Goal: Participate in discussion

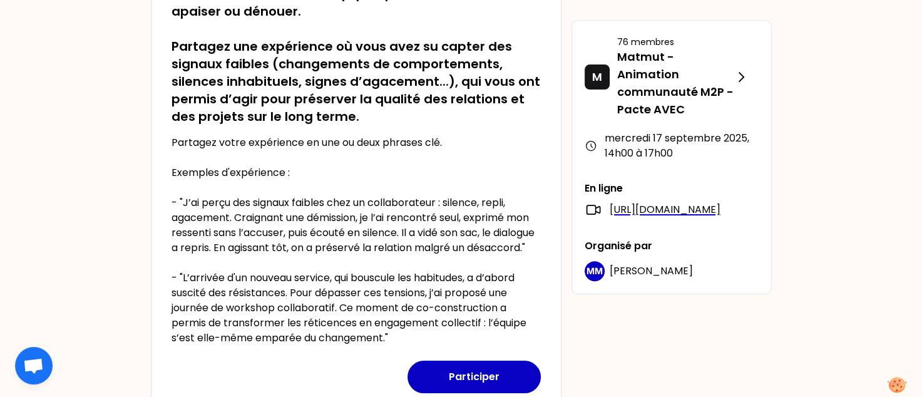
scroll to position [313, 0]
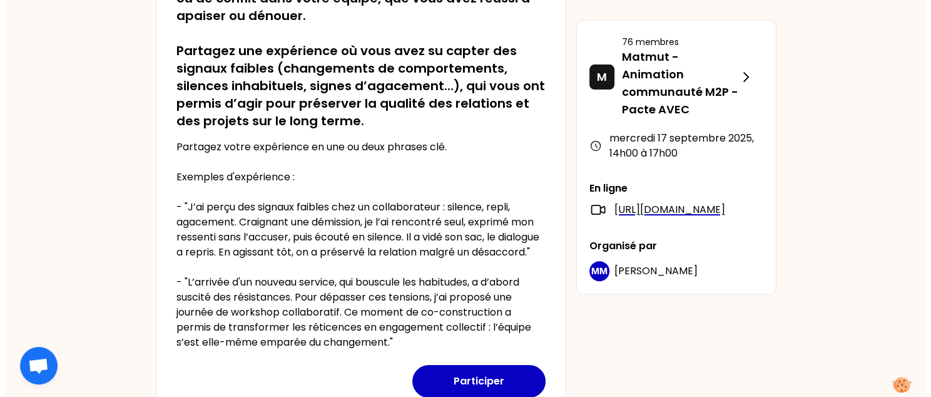
scroll to position [438, 0]
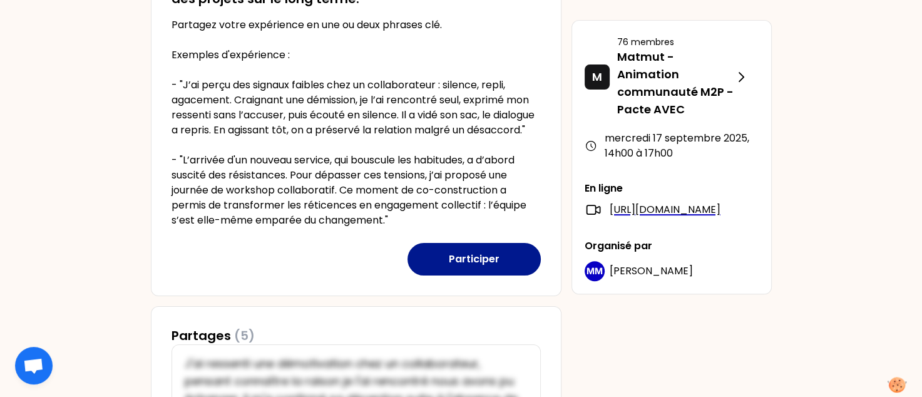
click at [450, 275] on button "Participer" at bounding box center [473, 259] width 133 height 33
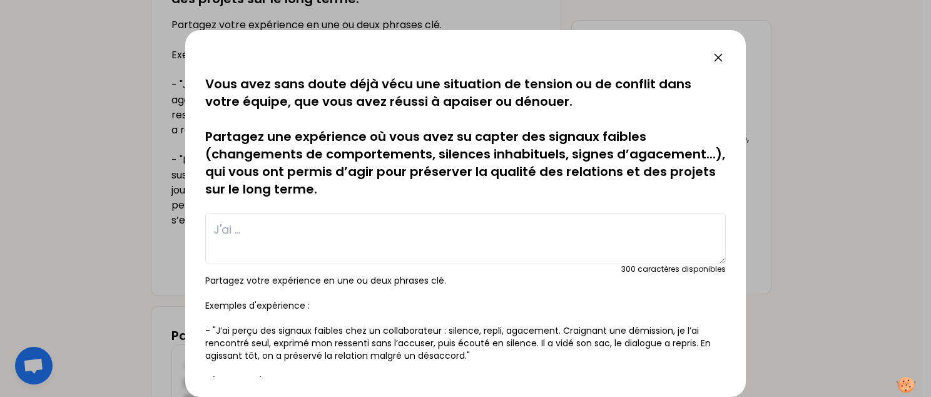
click at [228, 225] on textarea at bounding box center [465, 238] width 521 height 51
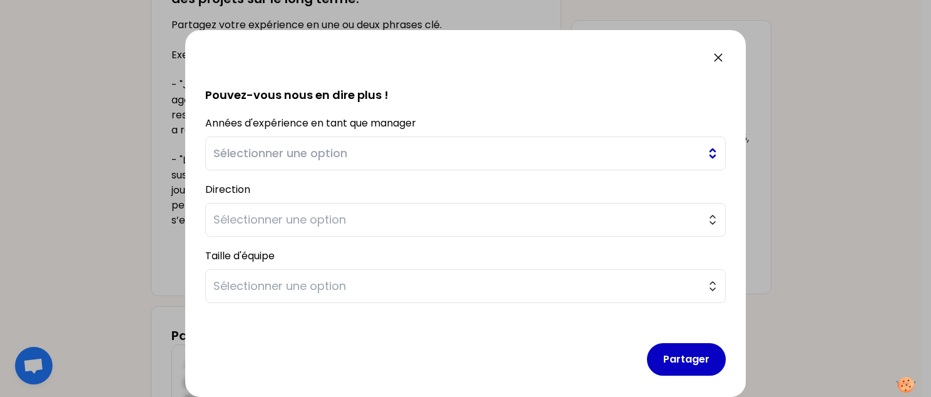
scroll to position [371, 0]
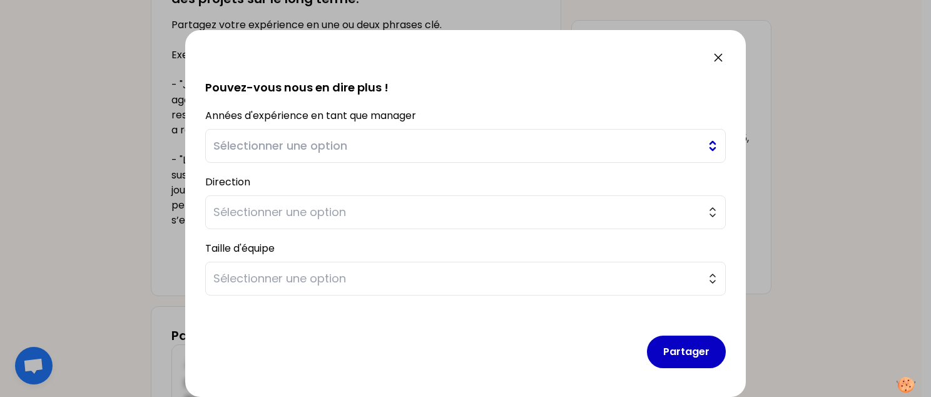
click at [358, 146] on span "Sélectionner une option" at bounding box center [456, 146] width 487 height 18
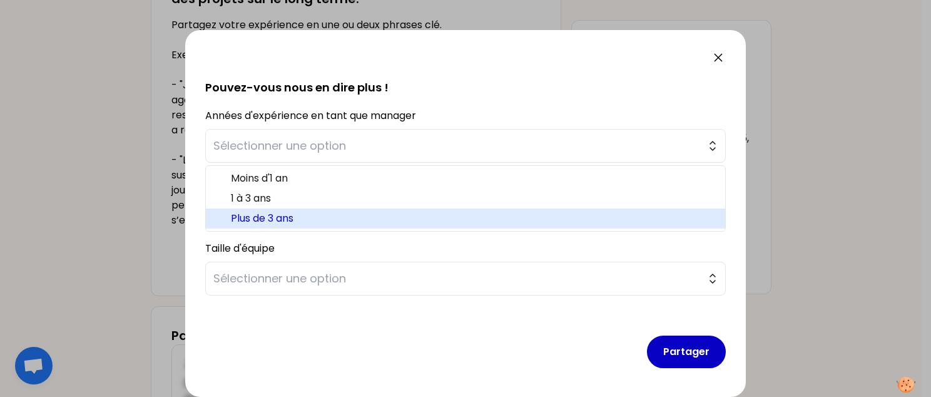
click at [280, 216] on span "Plus de 3 ans" at bounding box center [473, 218] width 484 height 15
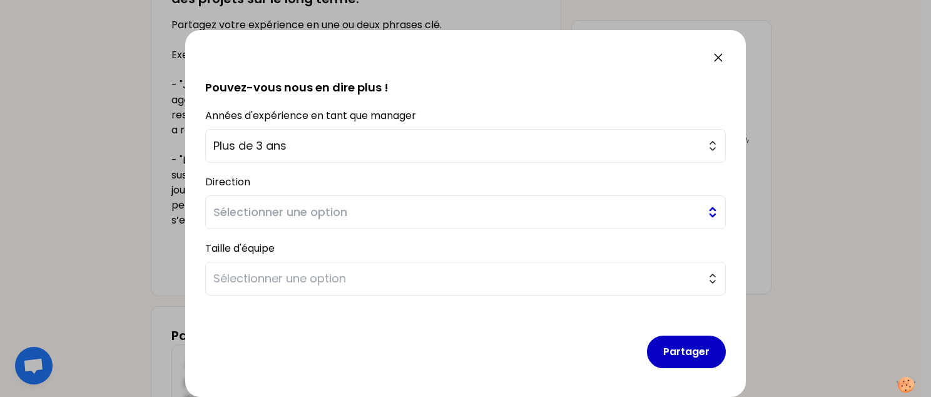
click at [295, 215] on span "Sélectionner une option" at bounding box center [456, 212] width 487 height 18
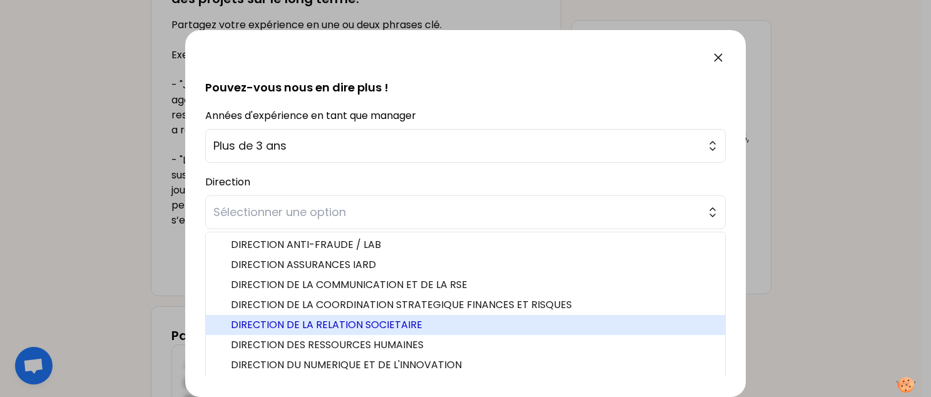
click at [368, 329] on span "DIRECTION DE LA RELATION SOCIETAIRE" at bounding box center [473, 324] width 484 height 15
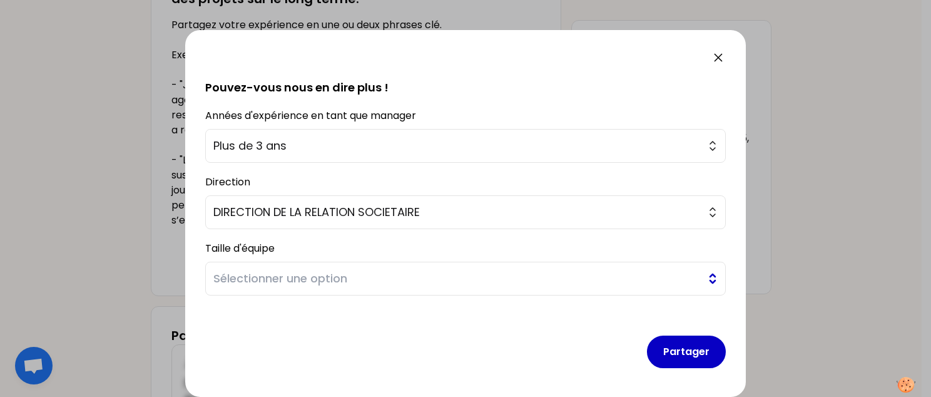
click at [354, 285] on span "Sélectionner une option" at bounding box center [456, 279] width 487 height 18
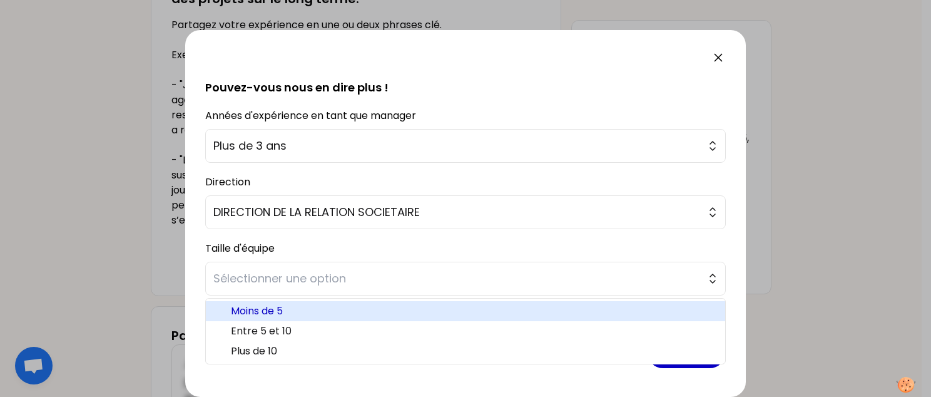
click at [313, 310] on span "Moins de 5" at bounding box center [473, 311] width 484 height 15
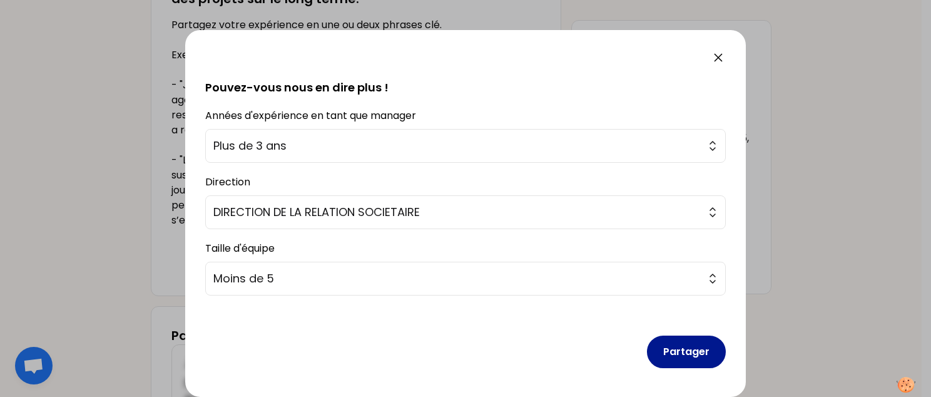
click at [673, 353] on button "Partager" at bounding box center [686, 351] width 79 height 33
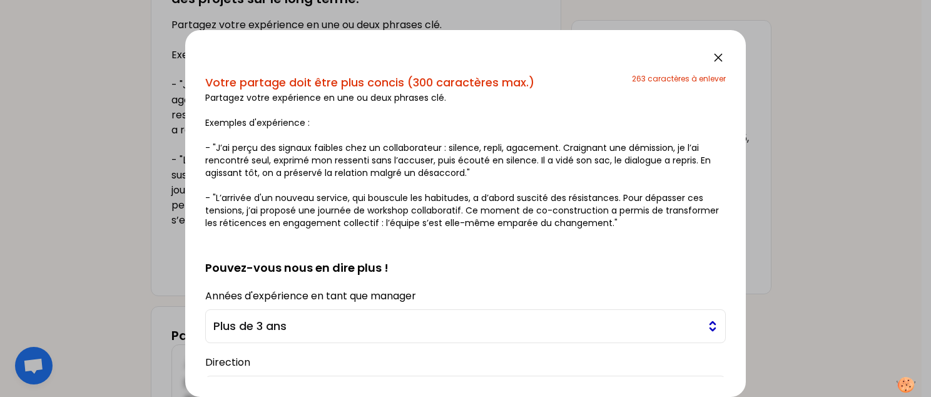
scroll to position [0, 0]
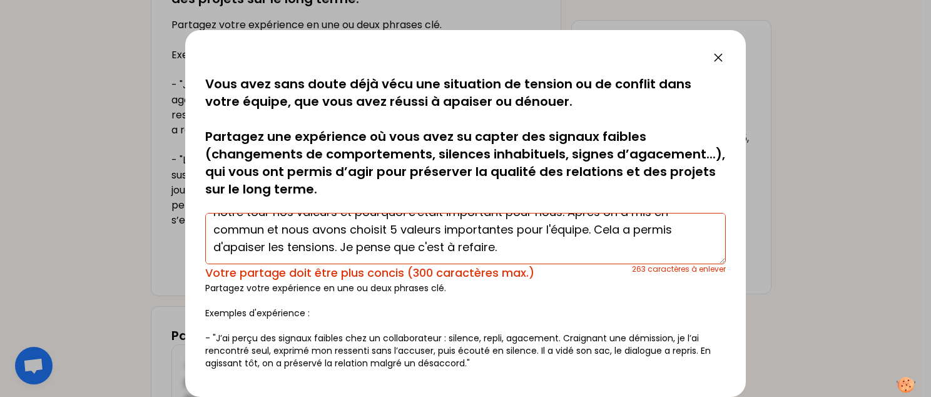
click at [443, 240] on textarea "J'ai ressenti des tensions entre les membres de l'équipe. J'ai discuté individu…" at bounding box center [465, 238] width 521 height 51
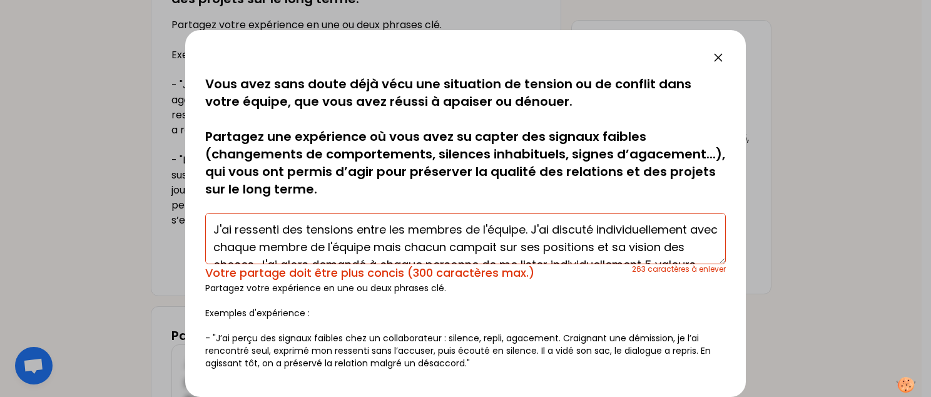
drag, startPoint x: 631, startPoint y: 248, endPoint x: 697, endPoint y: 248, distance: 66.3
click at [698, 248] on textarea "J'ai ressenti des tensions entre les membres de l'équipe. J'ai discuté individu…" at bounding box center [465, 238] width 521 height 51
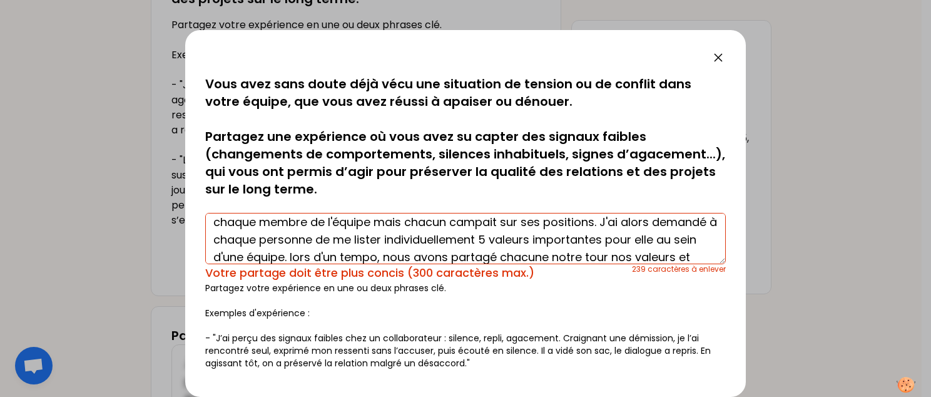
drag, startPoint x: 455, startPoint y: 240, endPoint x: 551, endPoint y: 242, distance: 95.8
click at [551, 242] on textarea "J'ai ressenti des tensions entre les membres de l'équipe. J'ai discuté individu…" at bounding box center [465, 238] width 521 height 51
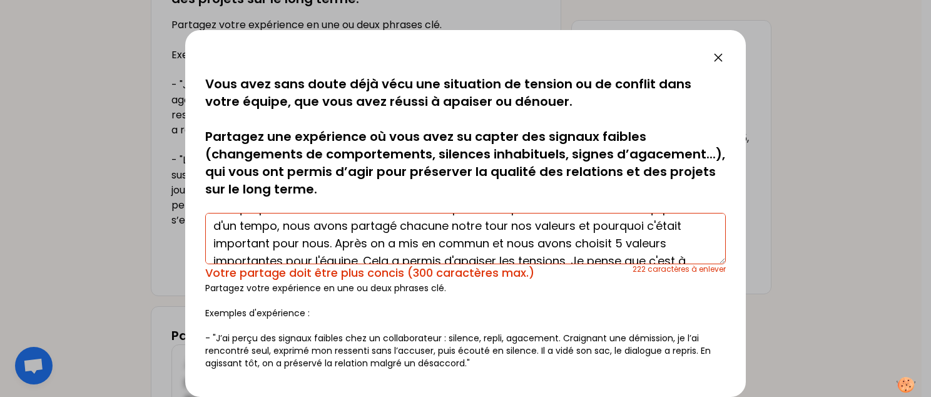
scroll to position [88, 0]
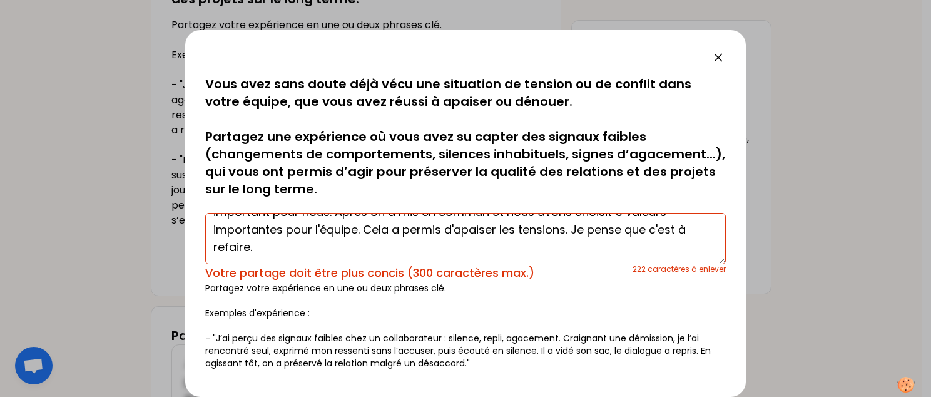
drag, startPoint x: 292, startPoint y: 257, endPoint x: 323, endPoint y: 257, distance: 30.7
click at [323, 257] on textarea "J'ai ressenti des tensions entre les membres de l'équipe. J'ai discuté individu…" at bounding box center [465, 238] width 521 height 51
click at [399, 240] on textarea "J'ai ressenti des tensions entre les membres de l'équipe. J'ai discuté individu…" at bounding box center [465, 238] width 521 height 51
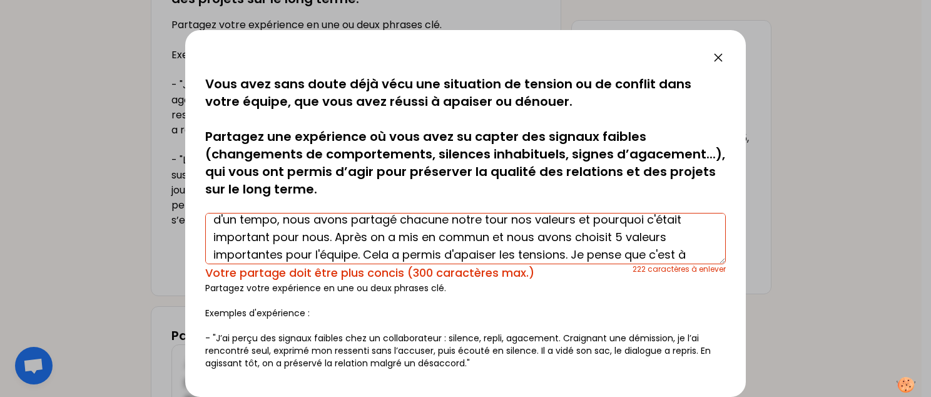
scroll to position [57, 0]
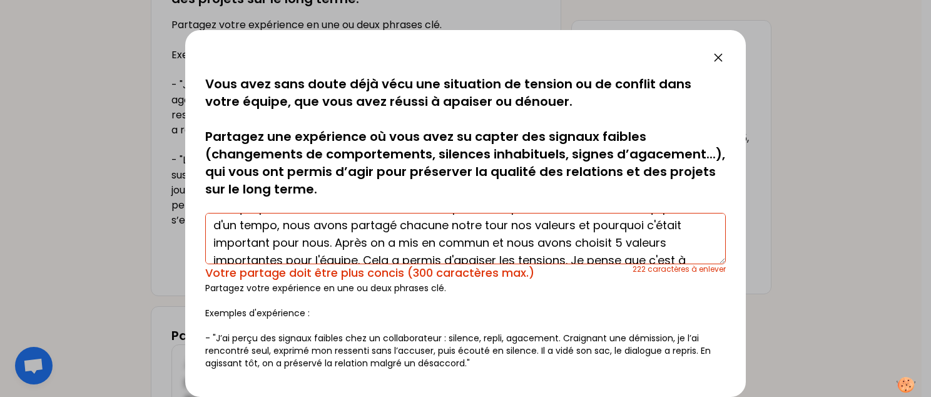
drag, startPoint x: 293, startPoint y: 221, endPoint x: 384, endPoint y: 224, distance: 90.8
click at [384, 224] on textarea "J'ai ressenti des tensions entre les membres de l'équipe. J'ai discuté individu…" at bounding box center [465, 238] width 521 height 51
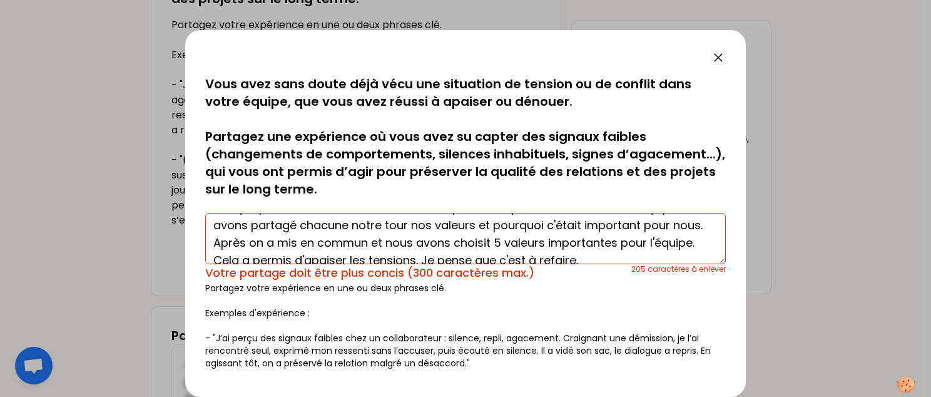
click at [410, 228] on textarea "J'ai ressenti des tensions entre les membres de l'équipe. J'ai discuté individu…" at bounding box center [465, 238] width 521 height 51
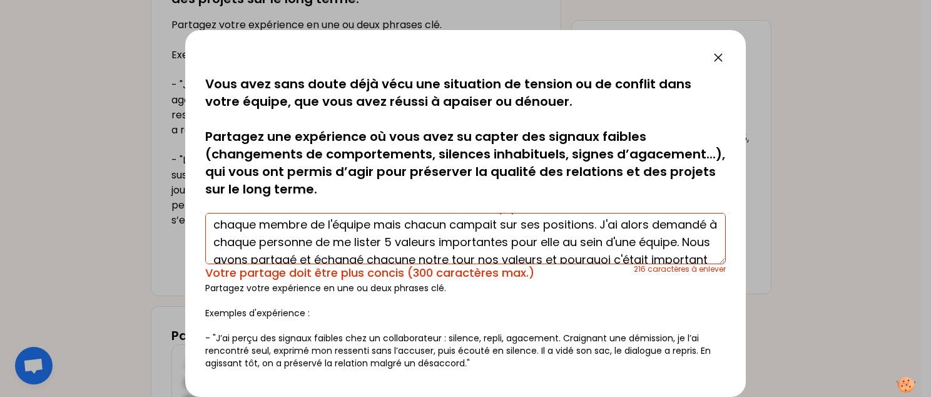
scroll to position [0, 0]
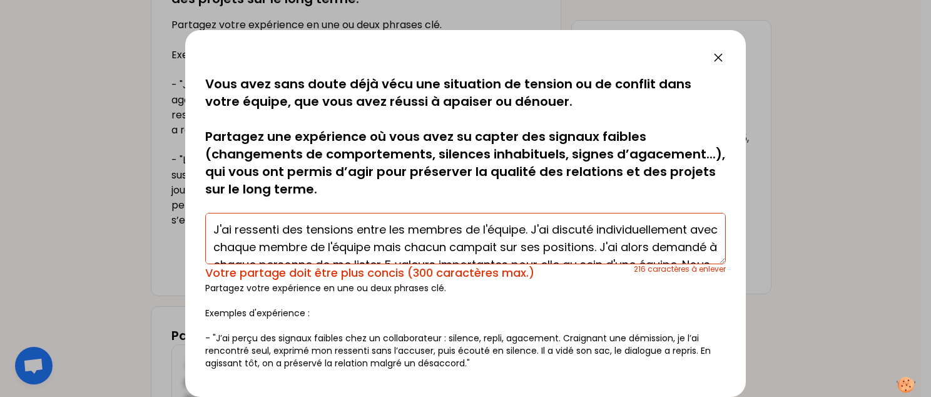
drag, startPoint x: 480, startPoint y: 227, endPoint x: 542, endPoint y: 245, distance: 64.6
click at [542, 245] on textarea "J'ai ressenti des tensions entre les membres de l'équipe. J'ai discuté individu…" at bounding box center [465, 238] width 521 height 51
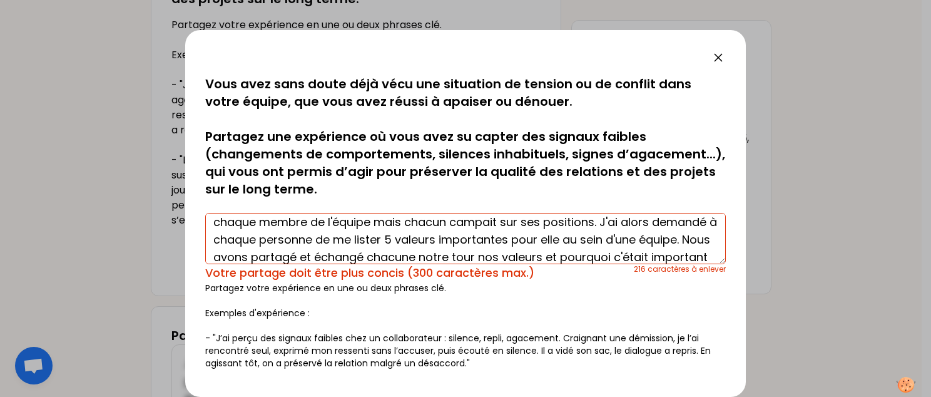
scroll to position [50, 0]
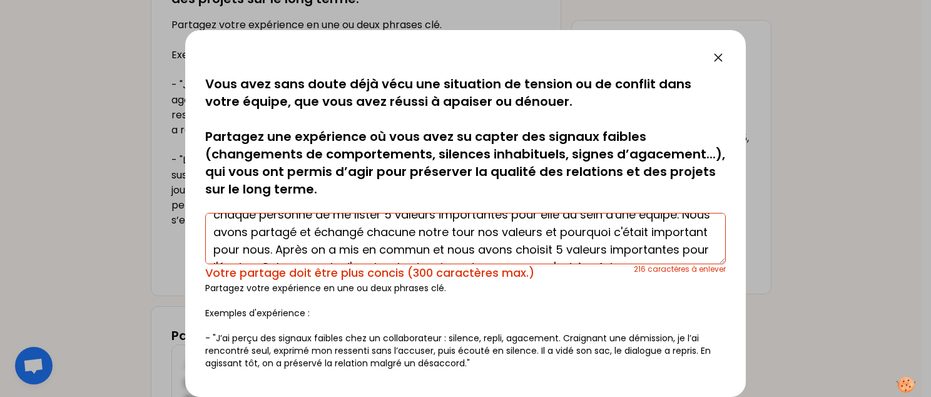
click at [513, 228] on textarea "J'ai ressenti des tensions entre les membres de l'équipe. J'ai discuté individu…" at bounding box center [465, 238] width 521 height 51
drag, startPoint x: 479, startPoint y: 234, endPoint x: 588, endPoint y: 232, distance: 108.9
click at [588, 232] on textarea "J'ai ressenti des tensions entre les membres de l'équipe. J'ai discuté individu…" at bounding box center [465, 238] width 521 height 51
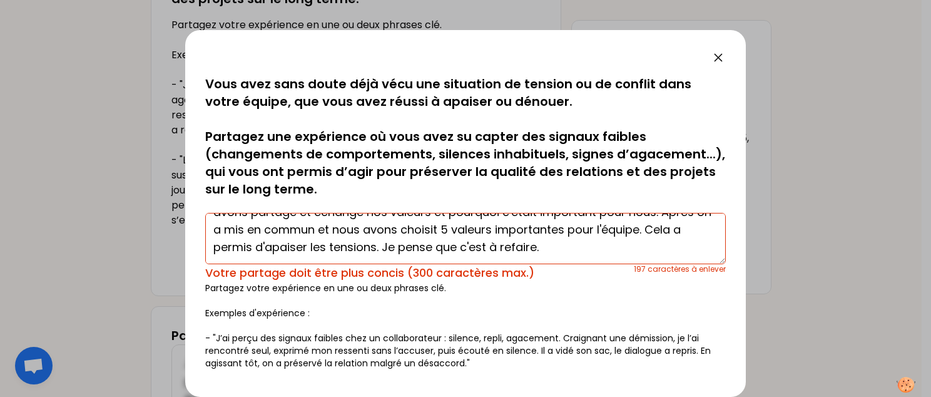
click at [376, 228] on textarea "J'ai ressenti des tensions entre les membres de l'équipe. J'ai discuté individu…" at bounding box center [465, 238] width 521 height 51
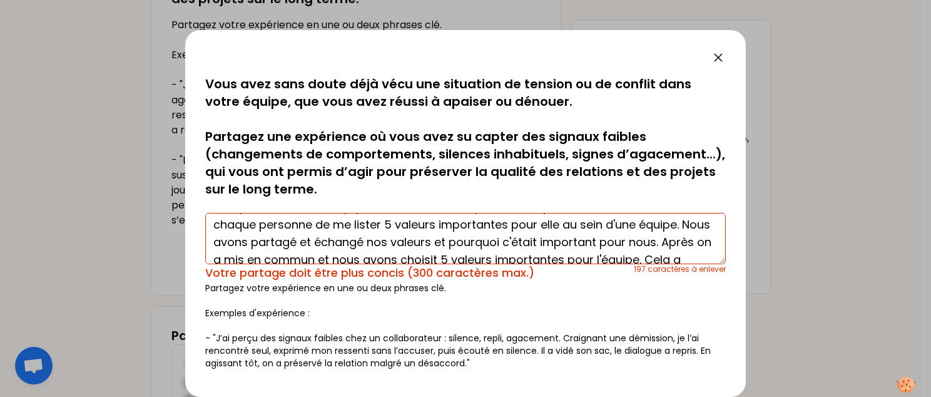
scroll to position [88, 0]
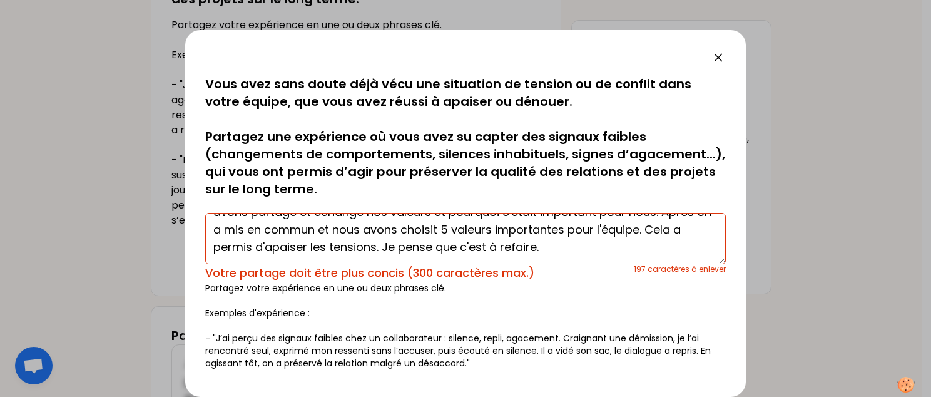
drag, startPoint x: 338, startPoint y: 225, endPoint x: 506, endPoint y: 235, distance: 168.0
click at [506, 235] on textarea "J'ai ressenti des tensions entre les membres de l'équipe. J'ai discuté individu…" at bounding box center [465, 238] width 521 height 51
click at [513, 227] on textarea "J'ai ressenti des tensions entre les membres de l'équipe. J'ai discuté individu…" at bounding box center [465, 238] width 521 height 51
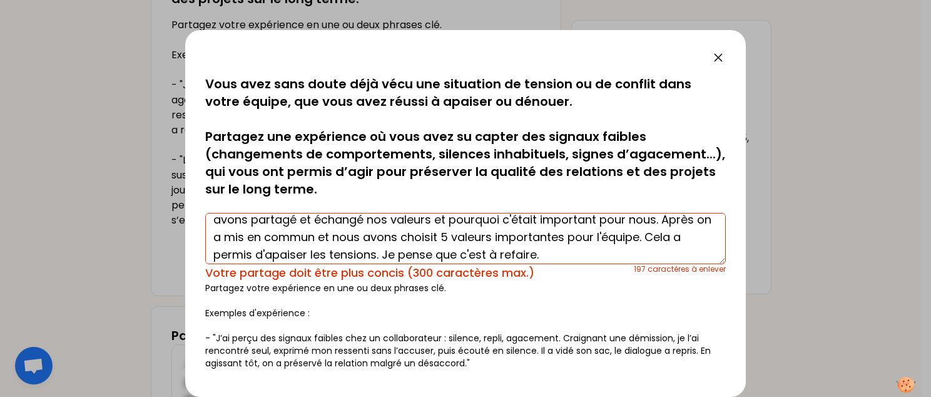
drag, startPoint x: 492, startPoint y: 238, endPoint x: 341, endPoint y: 240, distance: 151.5
click at [341, 240] on textarea "J'ai ressenti des tensions entre les membres de l'équipe. J'ai discuté individu…" at bounding box center [465, 238] width 521 height 51
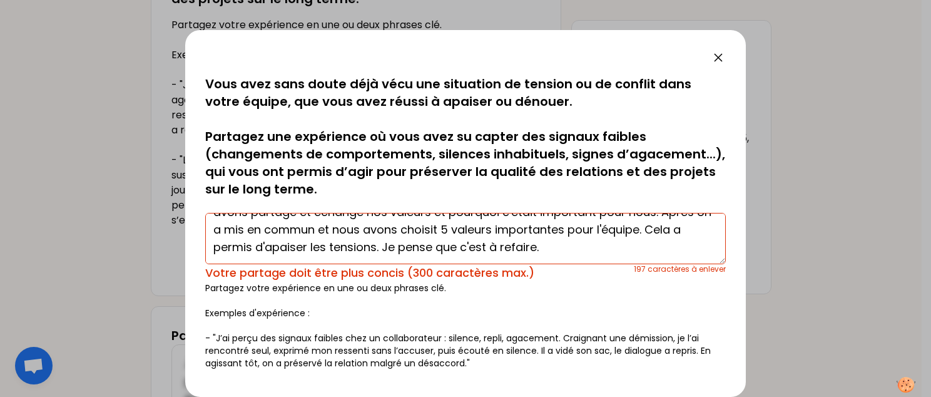
drag, startPoint x: 362, startPoint y: 259, endPoint x: 460, endPoint y: 253, distance: 98.4
click at [460, 253] on textarea "J'ai ressenti des tensions entre les membres de l'équipe. J'ai discuté individu…" at bounding box center [465, 238] width 521 height 51
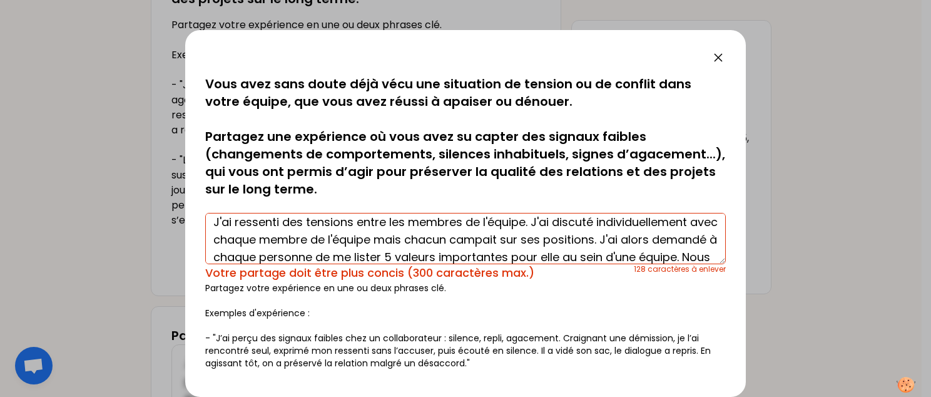
scroll to position [0, 0]
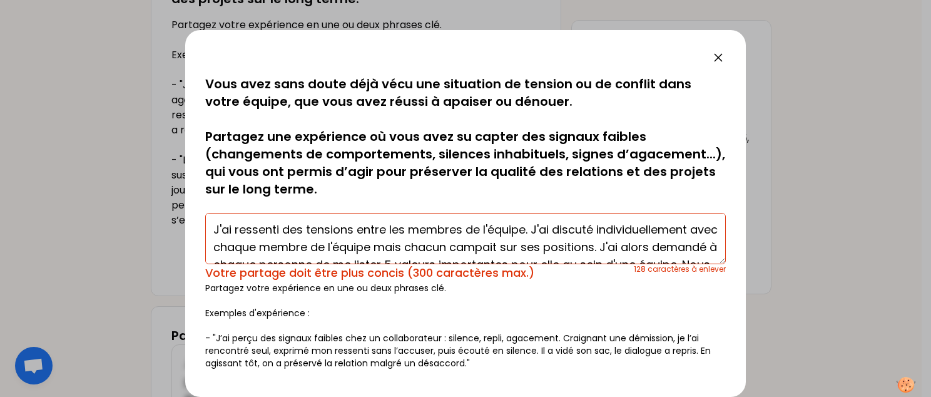
drag, startPoint x: 357, startPoint y: 230, endPoint x: 483, endPoint y: 225, distance: 125.9
click at [483, 225] on textarea "J'ai ressenti des tensions entre les membres de l'équipe. J'ai discuté individu…" at bounding box center [465, 238] width 521 height 51
click at [396, 251] on textarea "J'ai ressenti des tensions dans l'équipe. J'ai discuté individuellement avec ch…" at bounding box center [465, 238] width 521 height 51
drag, startPoint x: 330, startPoint y: 250, endPoint x: 548, endPoint y: 247, distance: 217.2
click at [548, 247] on textarea "J'ai ressenti des tensions dans l'équipe. J'ai discuté individuellement avec ch…" at bounding box center [465, 238] width 521 height 51
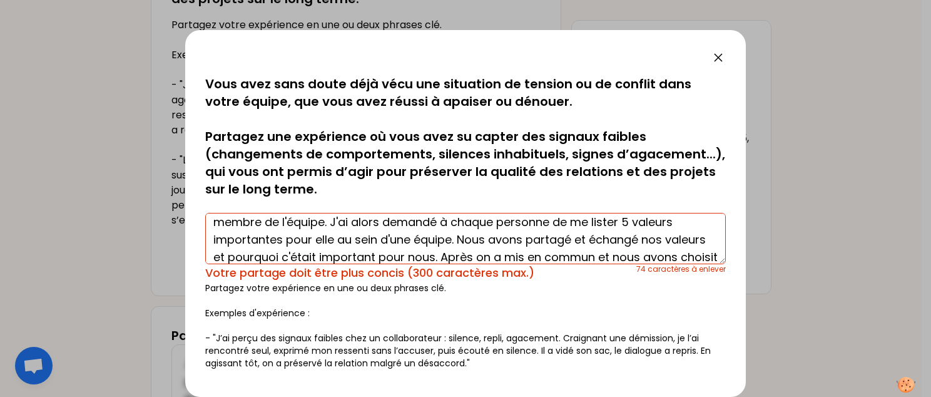
scroll to position [50, 0]
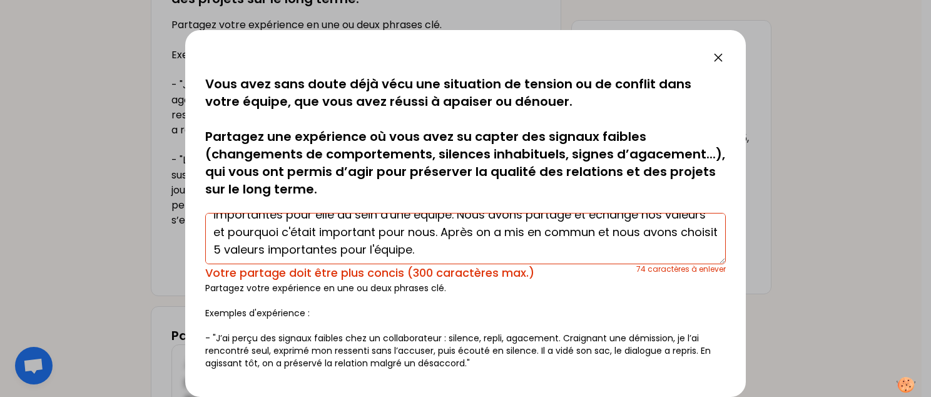
drag, startPoint x: 343, startPoint y: 251, endPoint x: 415, endPoint y: 252, distance: 72.0
click at [415, 252] on textarea "J'ai ressenti des tensions dans l'équipe. J'ai discuté individuellement avec ch…" at bounding box center [465, 238] width 521 height 51
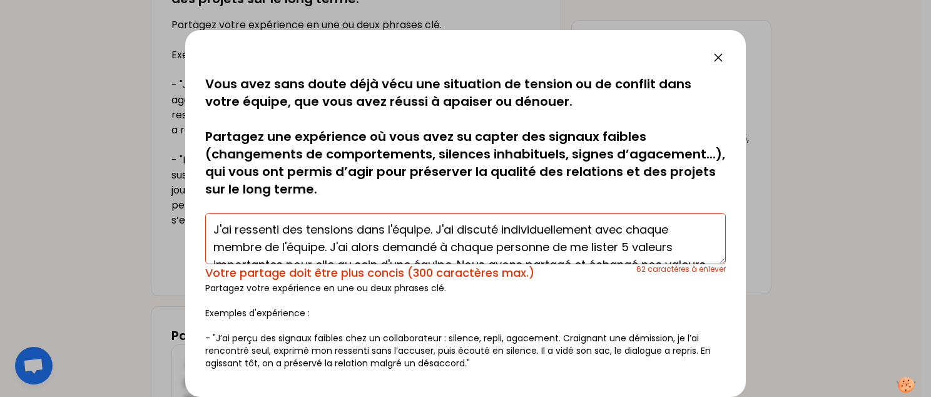
drag, startPoint x: 501, startPoint y: 231, endPoint x: 601, endPoint y: 232, distance: 99.5
click at [601, 232] on textarea "J'ai ressenti des tensions dans l'équipe. J'ai discuté individuellement avec ch…" at bounding box center [465, 238] width 521 height 51
drag, startPoint x: 238, startPoint y: 248, endPoint x: 262, endPoint y: 248, distance: 24.4
click at [262, 248] on textarea "J'ai ressenti des tensions dans l'équipe. J'ai discuté avec chaque membre de l'…" at bounding box center [465, 238] width 521 height 51
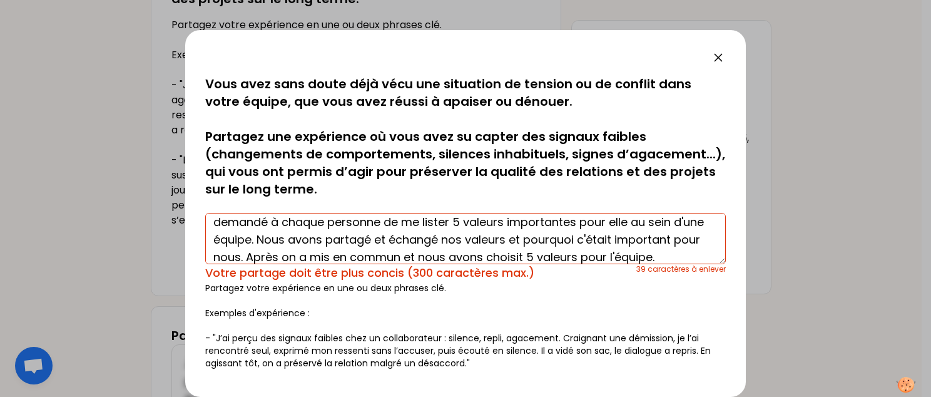
drag, startPoint x: 411, startPoint y: 242, endPoint x: 471, endPoint y: 240, distance: 60.1
click at [471, 240] on textarea "J'ai ressenti des tensions dans l'équipe. J'ai discuté avec chaque membre de l'…" at bounding box center [465, 238] width 521 height 51
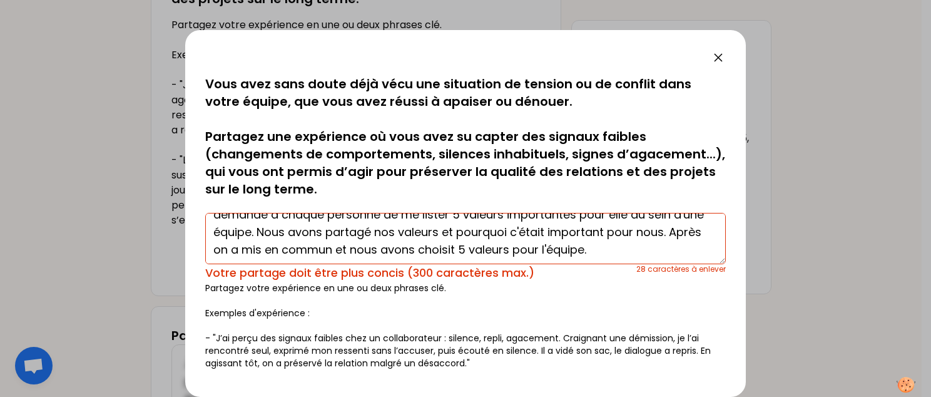
scroll to position [35, 0]
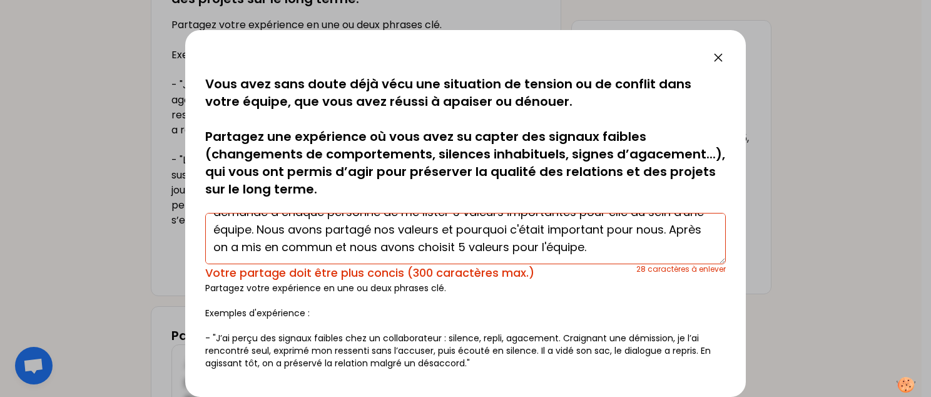
drag, startPoint x: 248, startPoint y: 248, endPoint x: 404, endPoint y: 247, distance: 156.5
click at [404, 247] on textarea "J'ai ressenti des tensions dans l'équipe. J'ai discuté avec chaque membre de l'…" at bounding box center [465, 238] width 521 height 51
click at [422, 247] on textarea "J'ai ressenti des tensions dans l'équipe. J'ai discuté avec chaque membre de l'…" at bounding box center [465, 238] width 521 height 51
drag, startPoint x: 422, startPoint y: 247, endPoint x: 508, endPoint y: 244, distance: 86.4
click at [508, 244] on textarea "J'ai ressenti des tensions dans l'équipe. J'ai discuté avec chaque membre de l'…" at bounding box center [465, 238] width 521 height 51
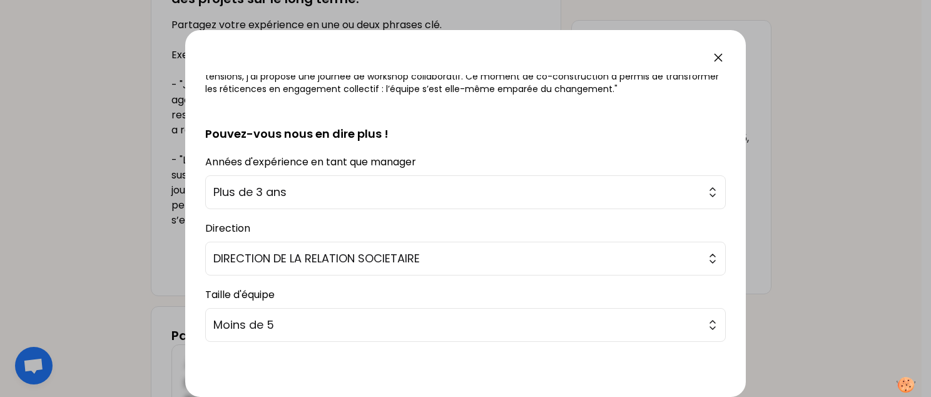
scroll to position [363, 0]
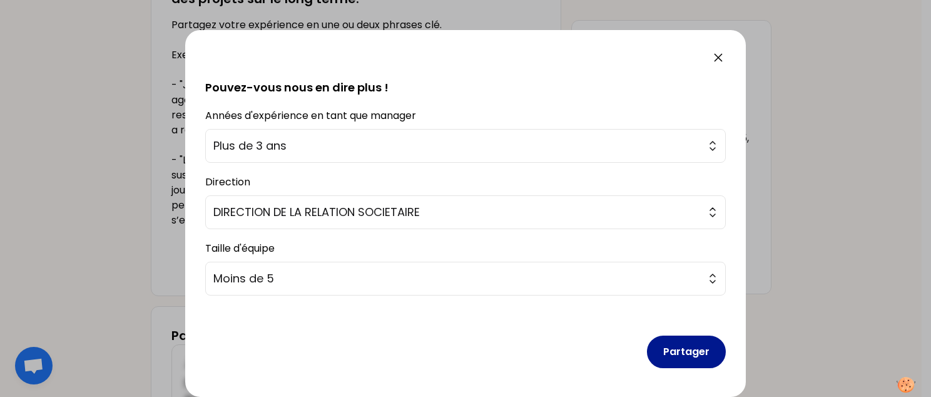
type textarea "J'ai ressenti des tensions dans l'équipe. J'ai discuté avec chaque membre de l'…"
click at [678, 344] on button "Partager" at bounding box center [686, 351] width 79 height 33
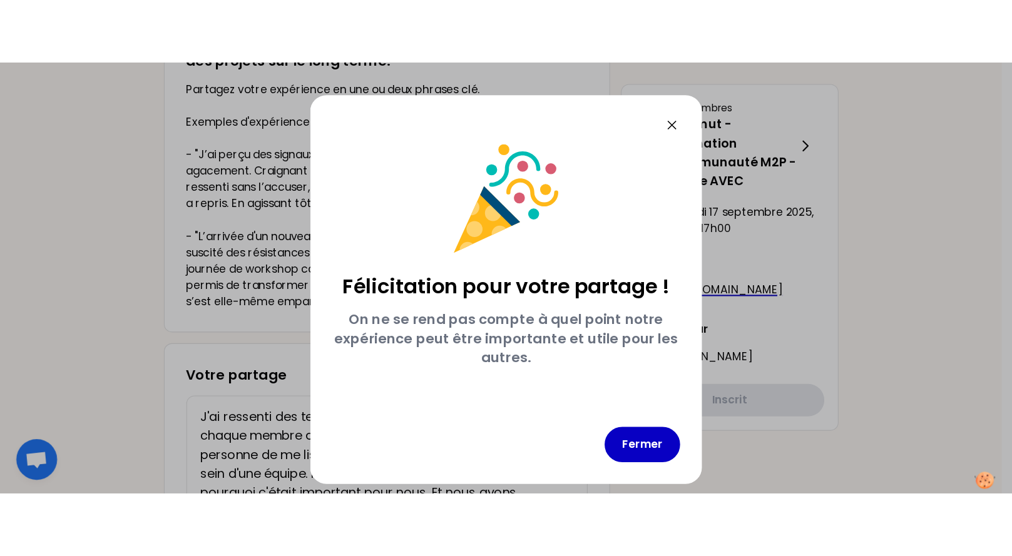
scroll to position [0, 0]
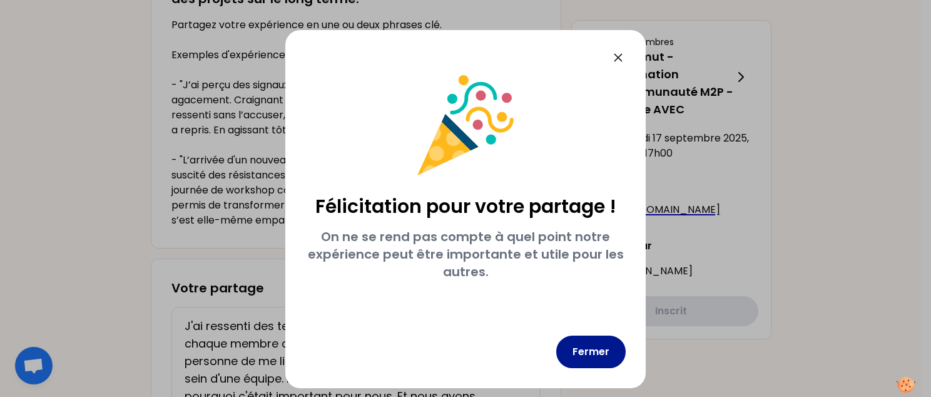
click at [602, 353] on button "Fermer" at bounding box center [590, 351] width 69 height 33
